Goal: Communication & Community: Participate in discussion

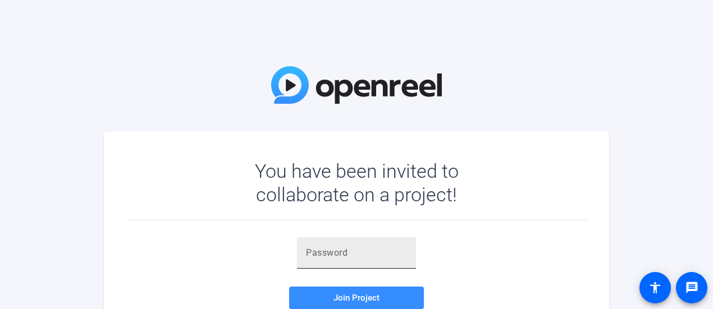
click at [371, 253] on input "text" at bounding box center [356, 252] width 101 height 13
paste input "9taIP3"
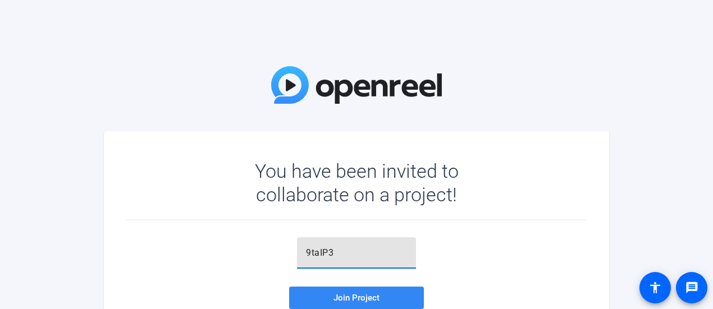
type input "9taIP3"
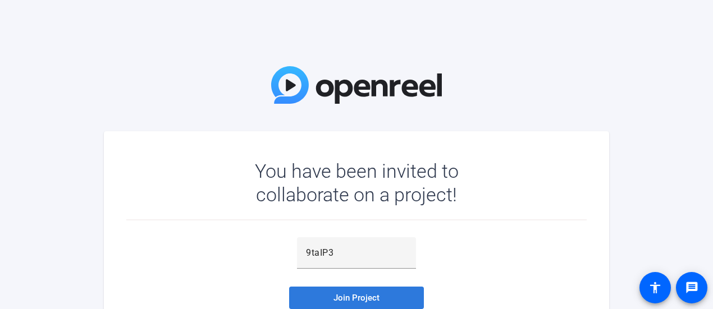
click at [356, 291] on span at bounding box center [356, 298] width 135 height 27
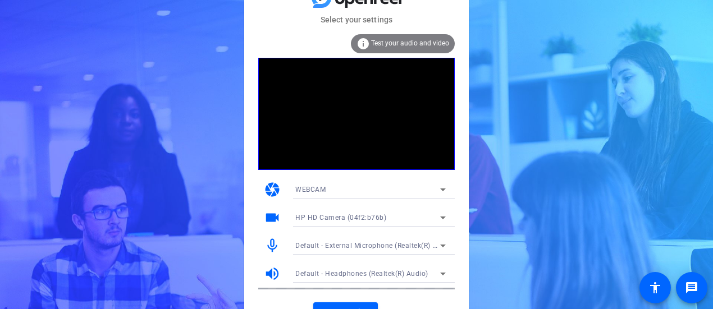
drag, startPoint x: 347, startPoint y: 305, endPoint x: 650, endPoint y: 148, distance: 341.6
click at [650, 148] on div "Select your settings info Test your audio and video camera WEBCAM videocam HP H…" at bounding box center [356, 154] width 713 height 309
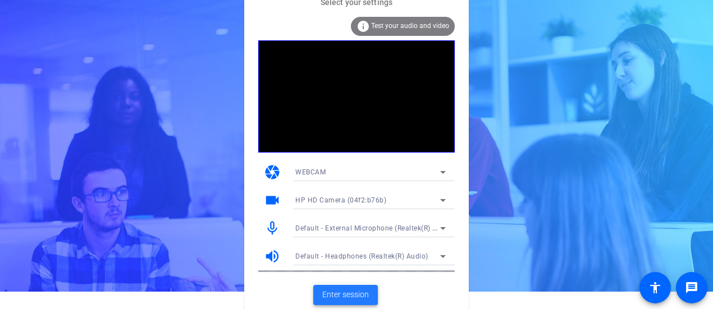
click at [345, 292] on span "Enter session" at bounding box center [345, 295] width 47 height 12
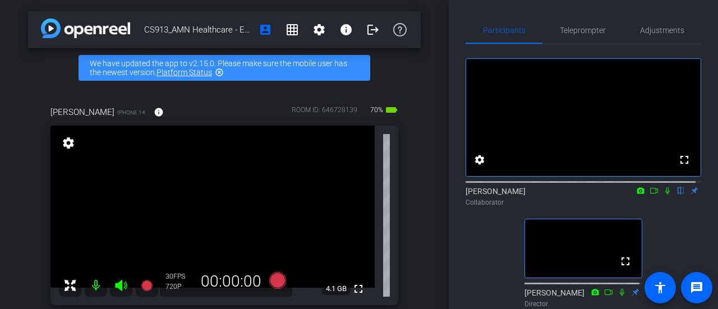
click at [661, 196] on mat-icon at bounding box center [667, 191] width 13 height 10
click at [693, 288] on mat-icon "message" at bounding box center [696, 287] width 13 height 13
click at [650, 195] on icon at bounding box center [654, 191] width 9 height 8
click at [663, 195] on icon at bounding box center [667, 191] width 9 height 8
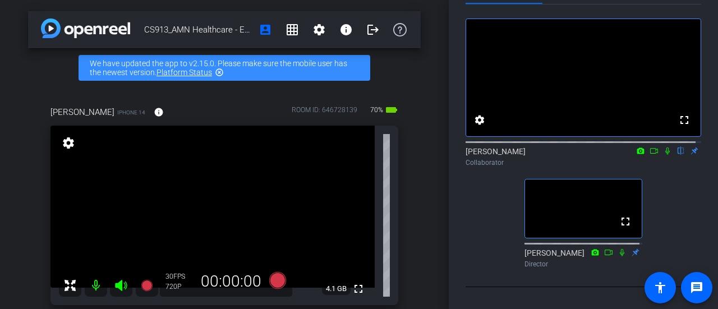
scroll to position [44, 0]
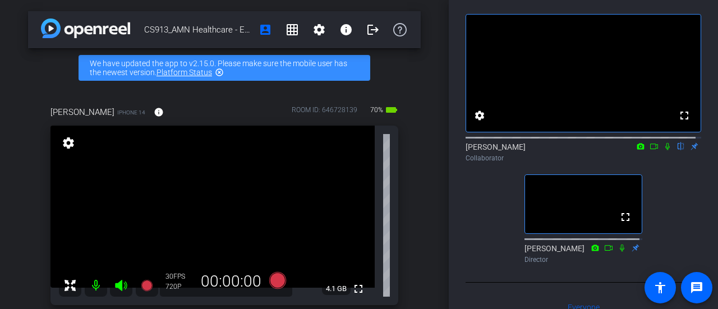
click at [663, 150] on icon at bounding box center [667, 147] width 9 height 8
click at [650, 150] on icon at bounding box center [654, 147] width 9 height 8
click at [664, 149] on icon at bounding box center [667, 146] width 6 height 6
click at [663, 150] on icon at bounding box center [667, 147] width 9 height 8
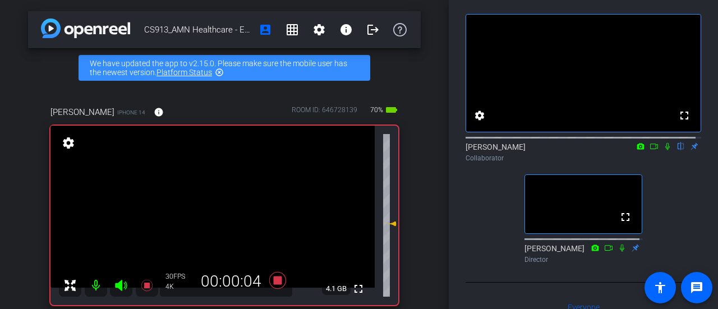
click at [663, 150] on icon at bounding box center [667, 147] width 9 height 8
click at [650, 149] on icon at bounding box center [654, 147] width 8 height 6
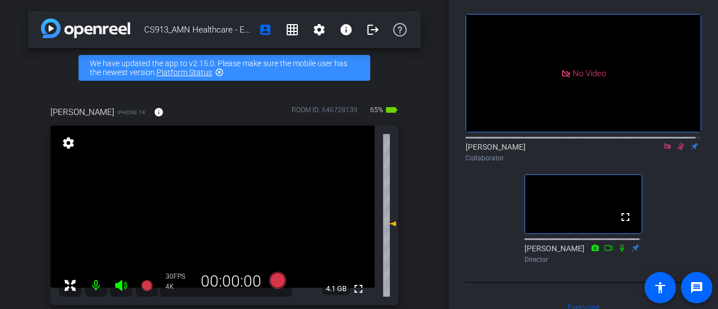
click at [663, 150] on icon at bounding box center [667, 147] width 9 height 8
drag, startPoint x: 662, startPoint y: 156, endPoint x: 678, endPoint y: 186, distance: 33.6
click at [678, 186] on div "fullscreen settings [PERSON_NAME] flip Collaborator fullscreen [PERSON_NAME] Di…" at bounding box center [584, 134] width 236 height 268
click at [665, 150] on icon at bounding box center [668, 146] width 6 height 7
click at [663, 150] on icon at bounding box center [667, 147] width 9 height 8
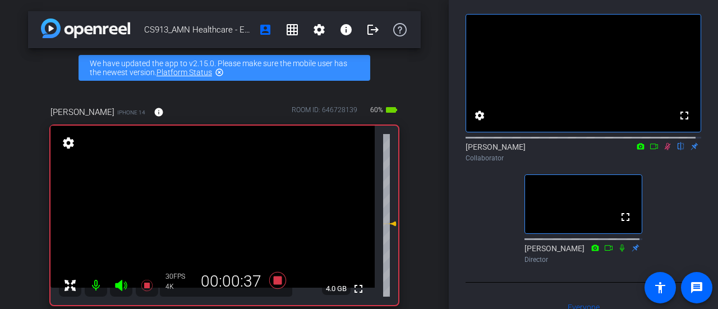
click at [663, 150] on icon at bounding box center [667, 147] width 9 height 8
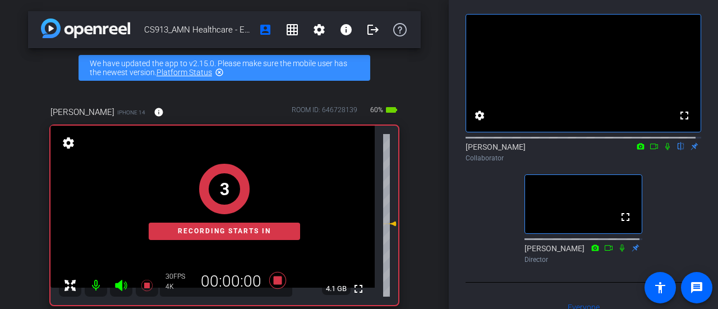
click at [663, 150] on icon at bounding box center [667, 147] width 9 height 8
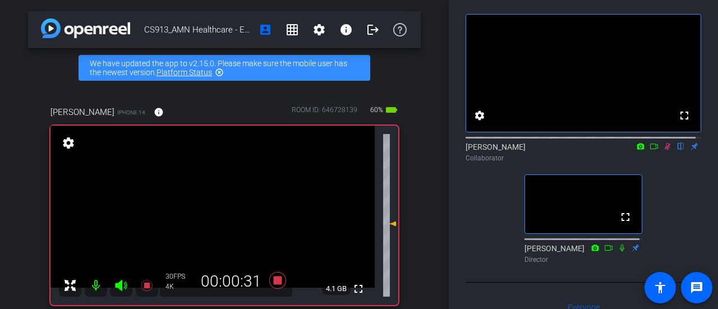
click at [663, 150] on icon at bounding box center [667, 147] width 9 height 8
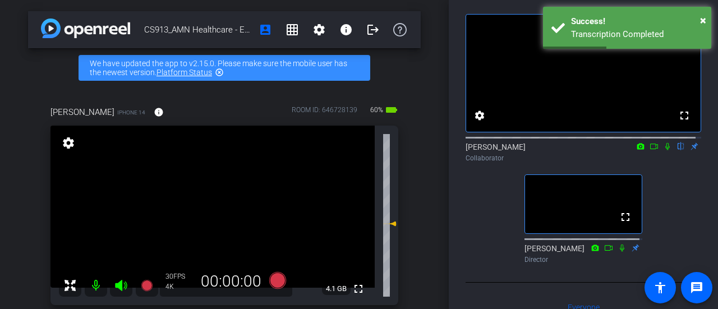
click at [663, 150] on icon at bounding box center [667, 147] width 9 height 8
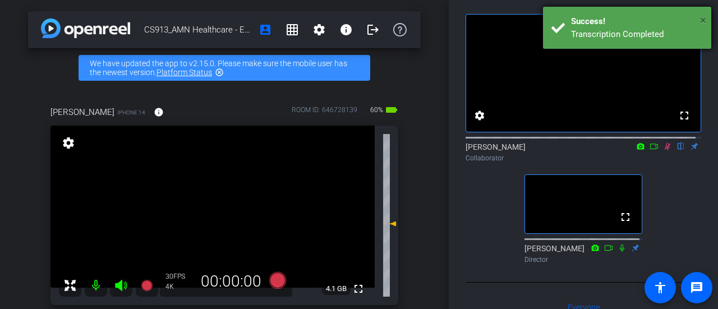
click at [704, 20] on span "×" at bounding box center [703, 19] width 6 height 13
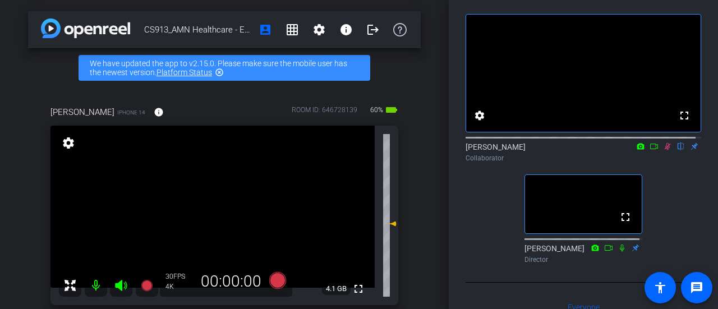
click at [663, 150] on icon at bounding box center [667, 147] width 9 height 8
